Goal: Task Accomplishment & Management: Manage account settings

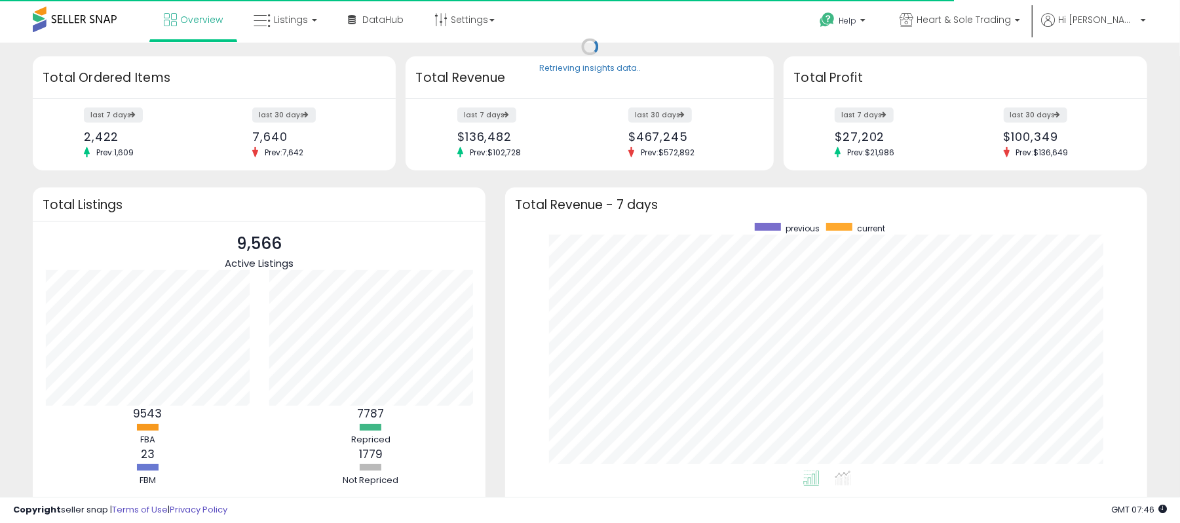
scroll to position [247, 616]
click at [290, 16] on span "Listings" at bounding box center [291, 19] width 34 height 13
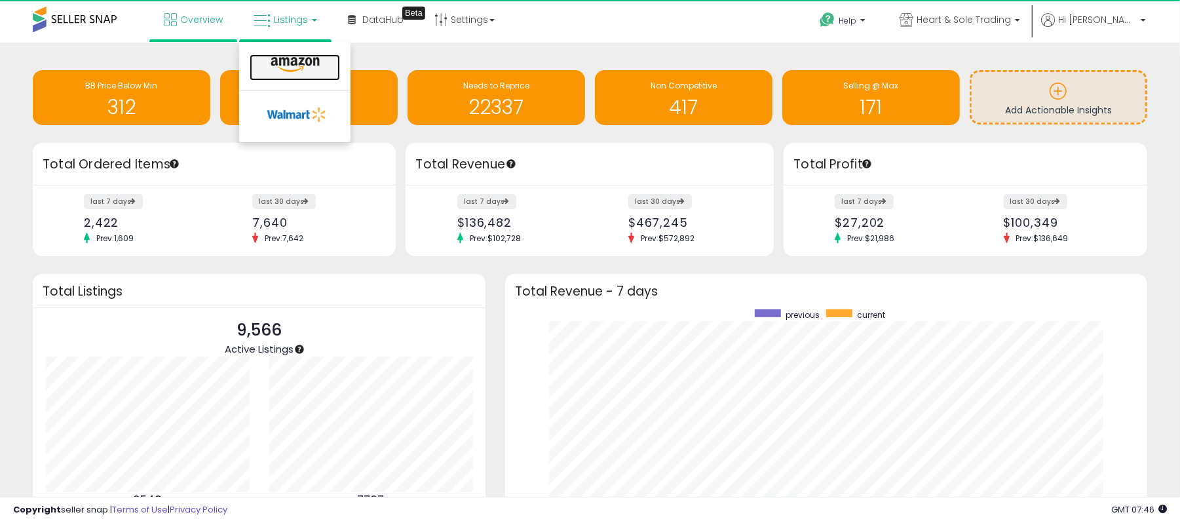
click at [304, 66] on icon at bounding box center [295, 64] width 57 height 17
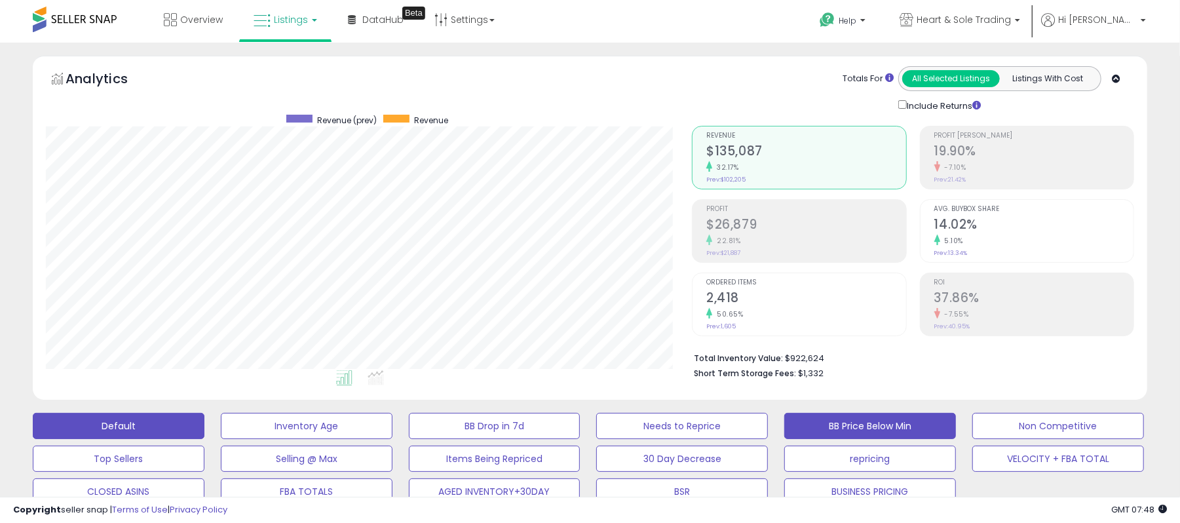
scroll to position [87, 0]
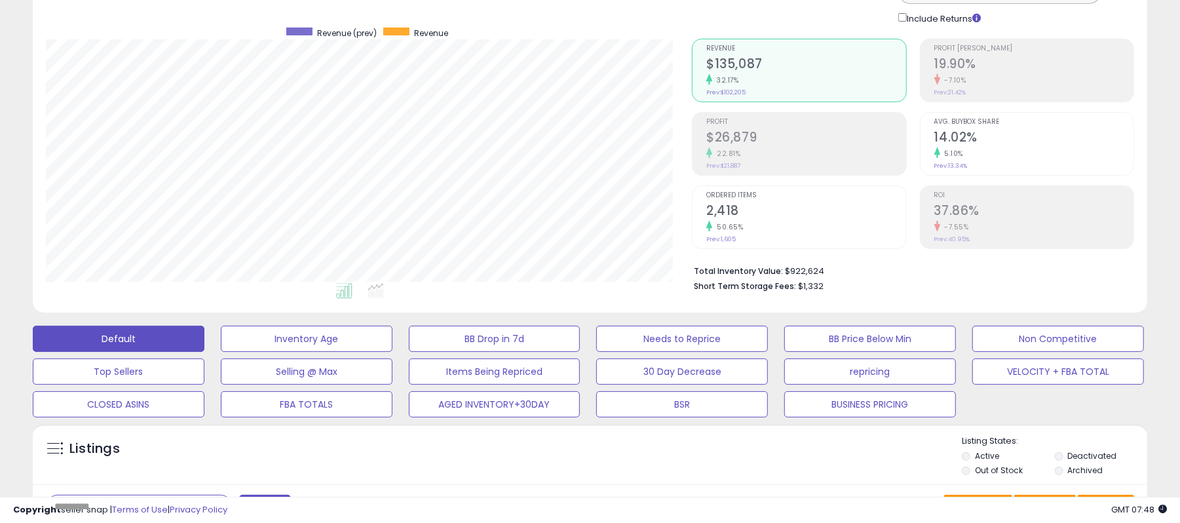
click at [1103, 450] on label "Deactivated" at bounding box center [1092, 455] width 49 height 11
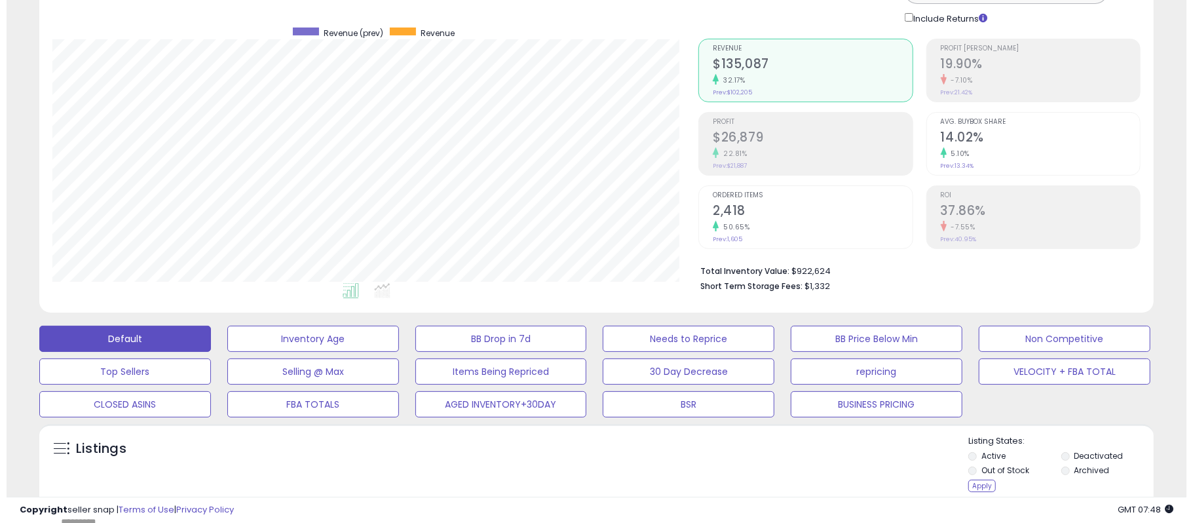
scroll to position [174, 0]
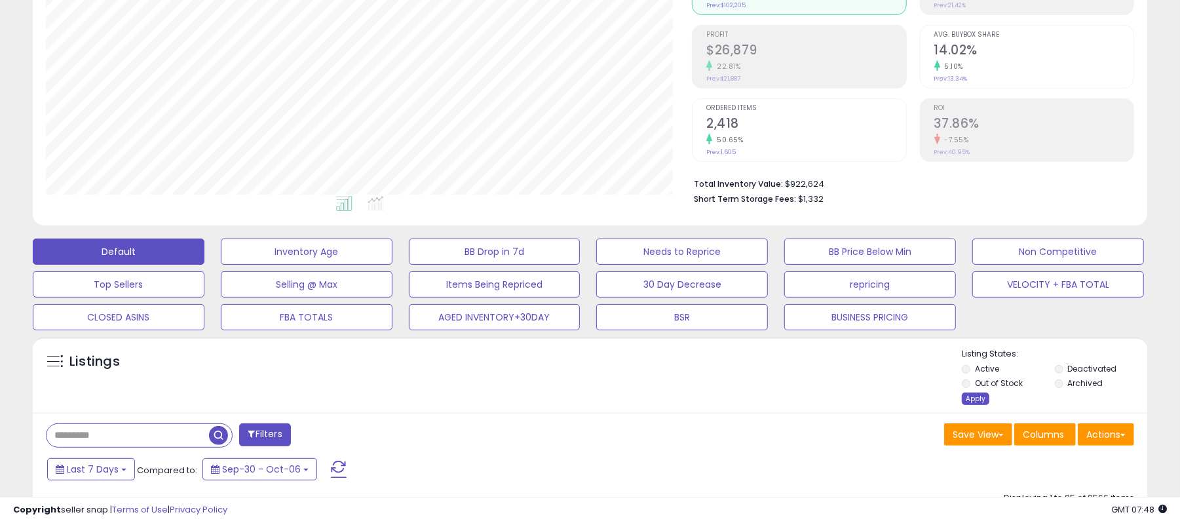
click at [971, 398] on div "Apply" at bounding box center [976, 398] width 28 height 12
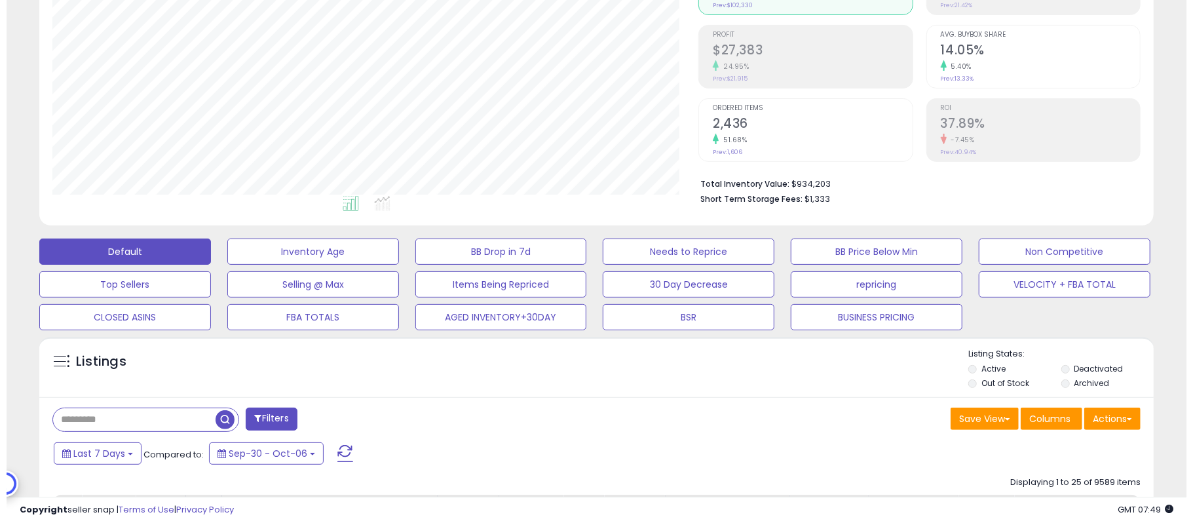
scroll to position [268, 646]
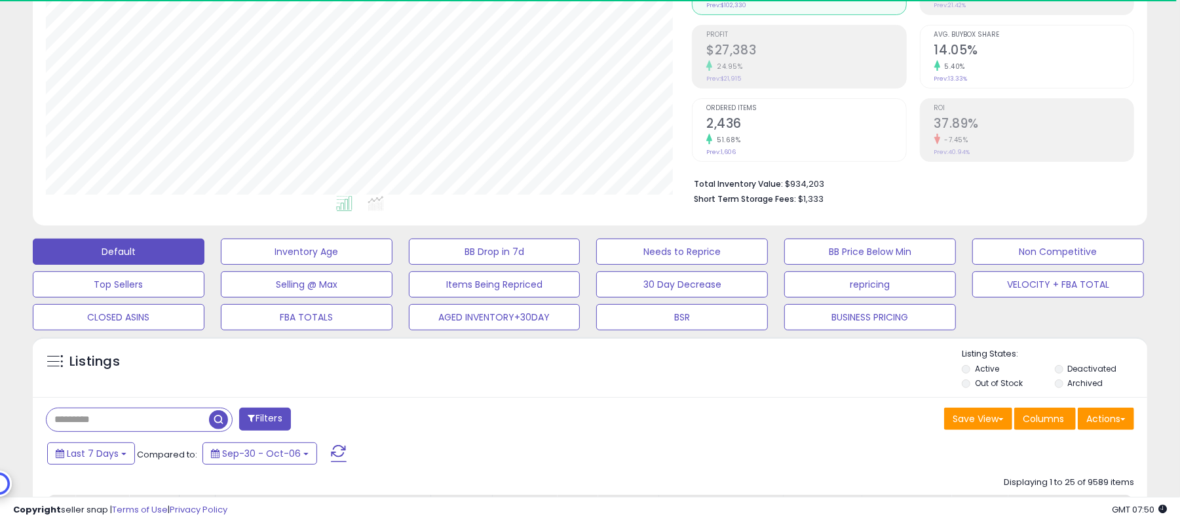
click at [994, 364] on label "Active" at bounding box center [987, 368] width 24 height 11
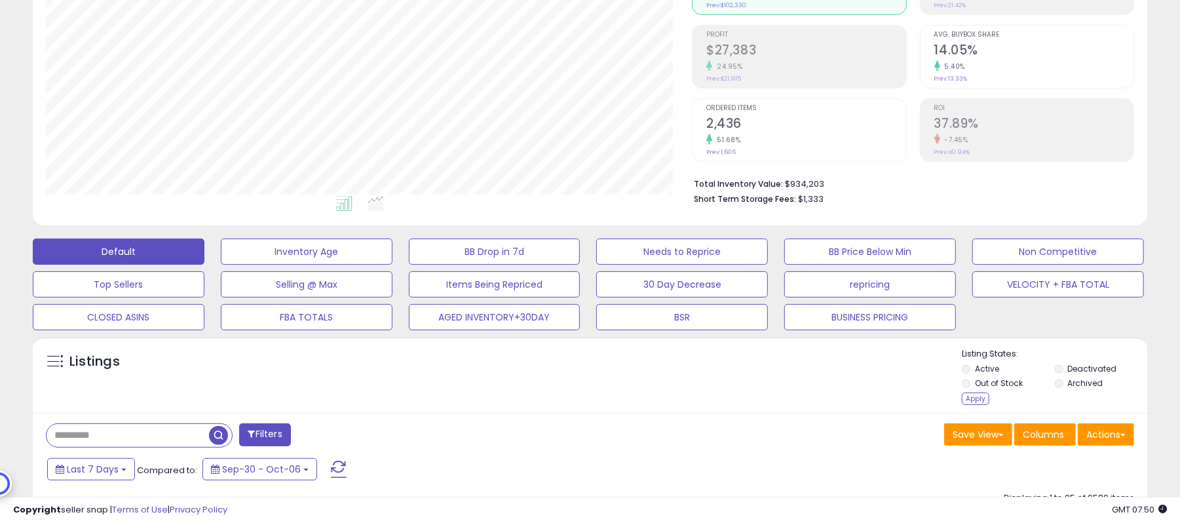
click at [1002, 386] on label "Out of Stock" at bounding box center [999, 382] width 48 height 11
click at [971, 398] on div "Apply" at bounding box center [976, 398] width 28 height 12
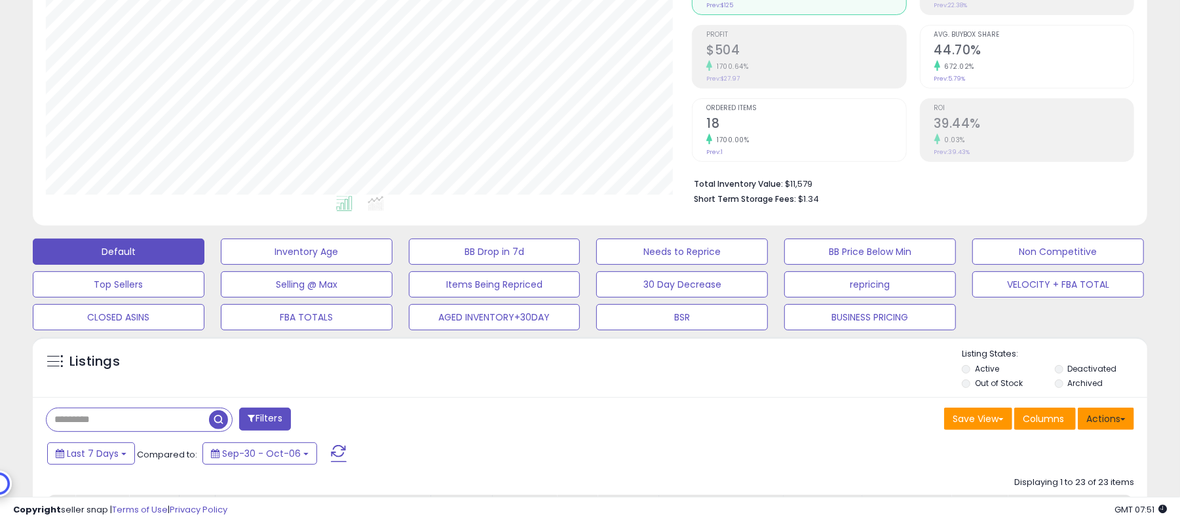
click at [1101, 424] on button "Actions" at bounding box center [1105, 418] width 56 height 22
click at [1123, 415] on button "Actions" at bounding box center [1105, 418] width 56 height 22
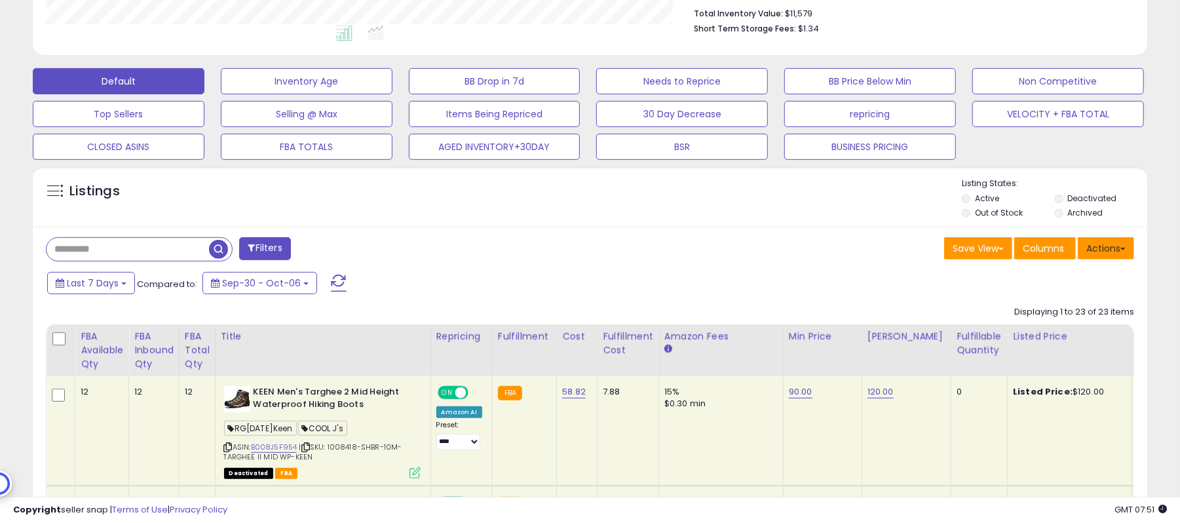
scroll to position [349, 0]
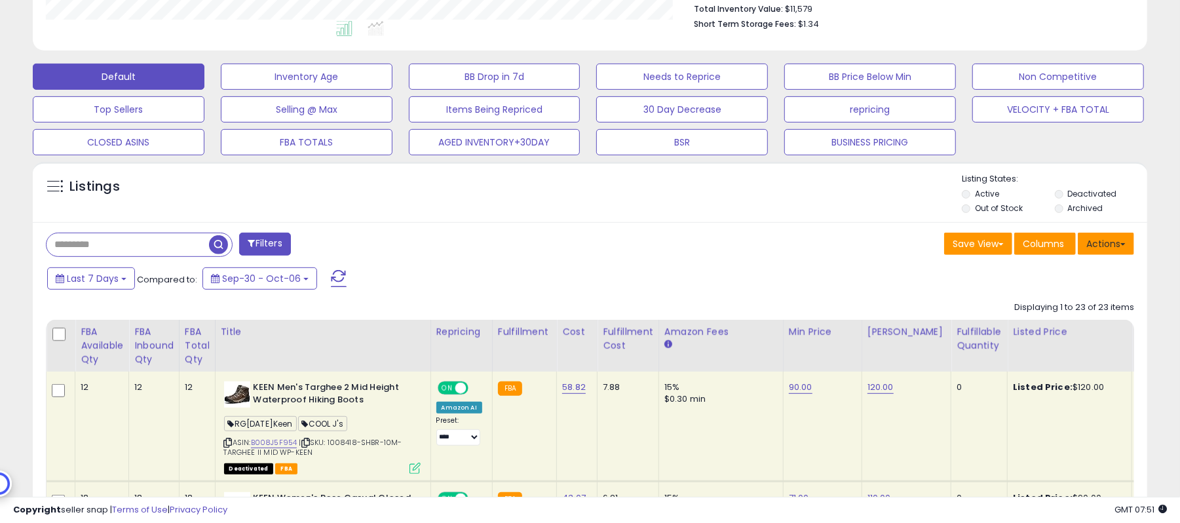
click at [1116, 252] on button "Actions" at bounding box center [1105, 244] width 56 height 22
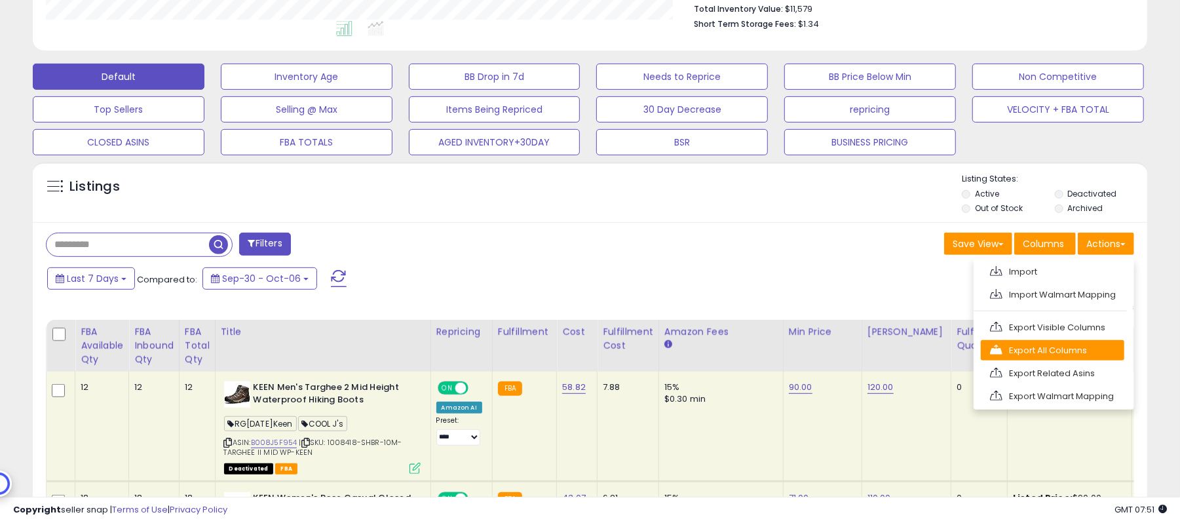
click at [1072, 352] on link "Export All Columns" at bounding box center [1052, 350] width 143 height 20
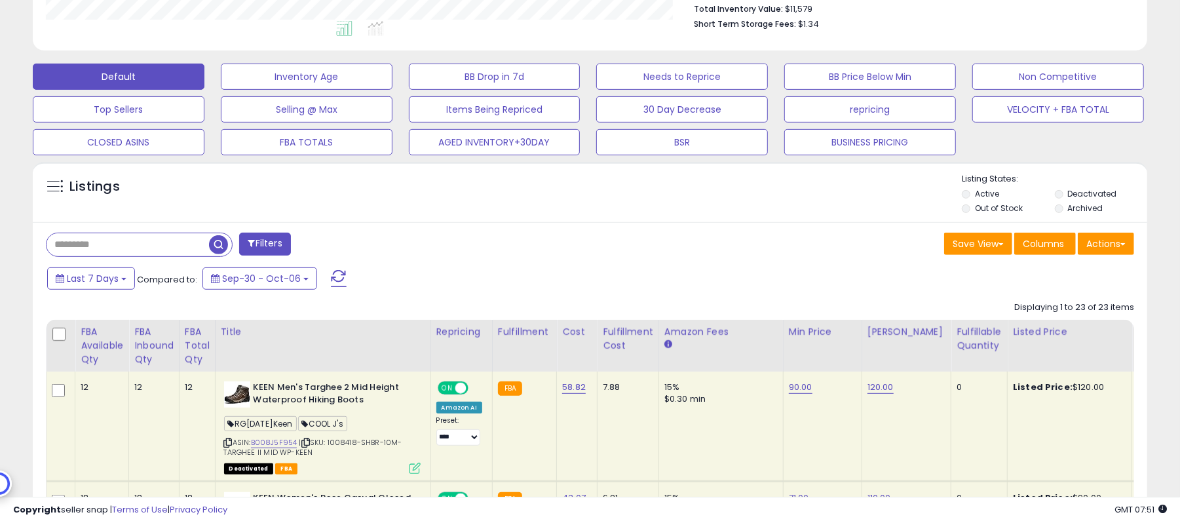
click at [871, 242] on div "Save View Save As New View Update Current View Columns Actions Import Import Wa…" at bounding box center [867, 246] width 554 height 26
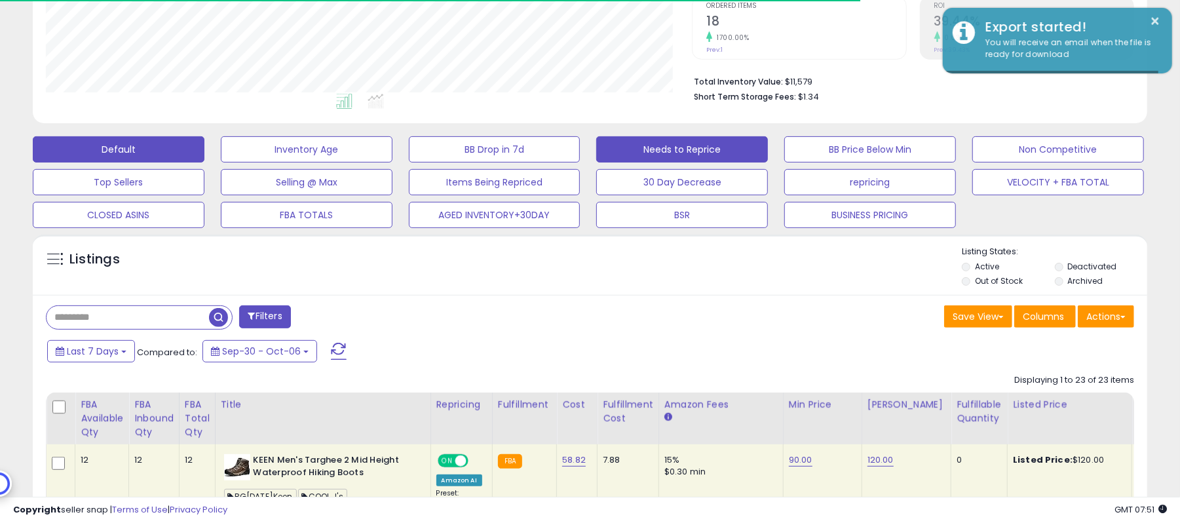
scroll to position [174, 0]
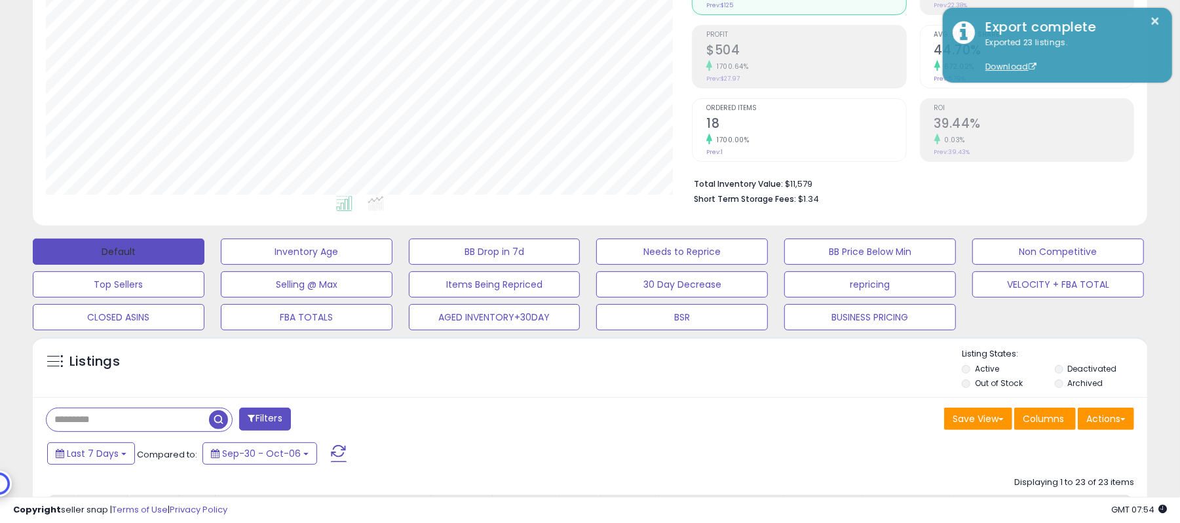
click at [182, 257] on button "Default" at bounding box center [119, 251] width 172 height 26
